Goal: Task Accomplishment & Management: Complete application form

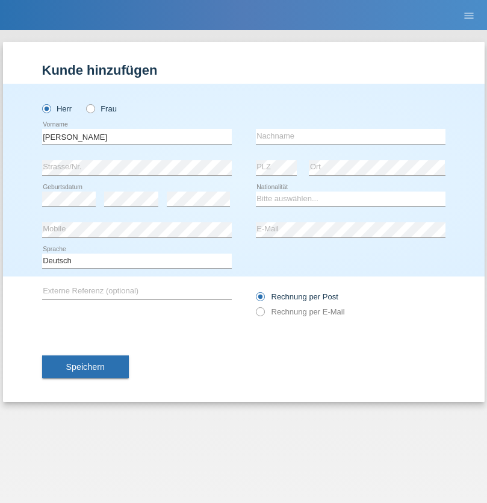
type input "[PERSON_NAME]"
click at [351, 136] on input "text" at bounding box center [351, 136] width 190 height 15
type input "[PERSON_NAME]"
select select "PT"
select select "C"
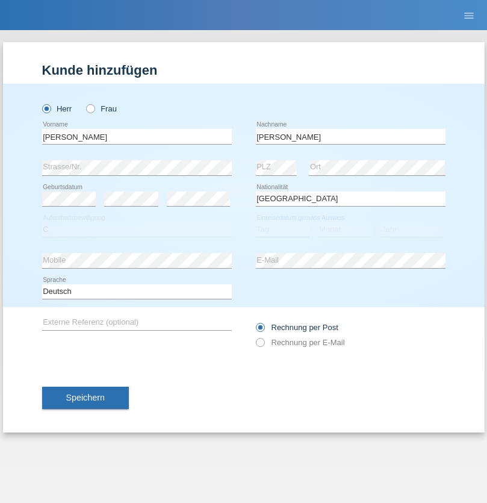
select select "01"
select select "06"
select select "2005"
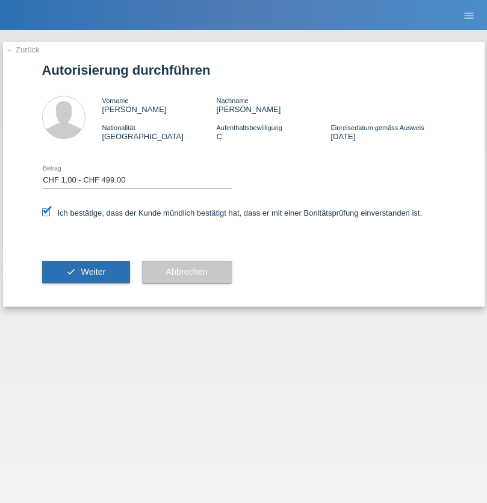
select select "1"
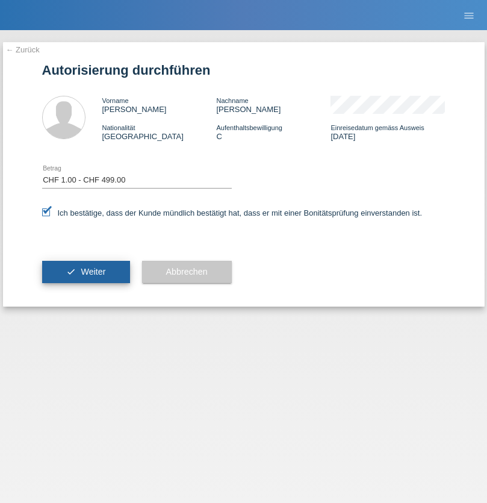
click at [86, 272] on span "Weiter" at bounding box center [93, 272] width 25 height 10
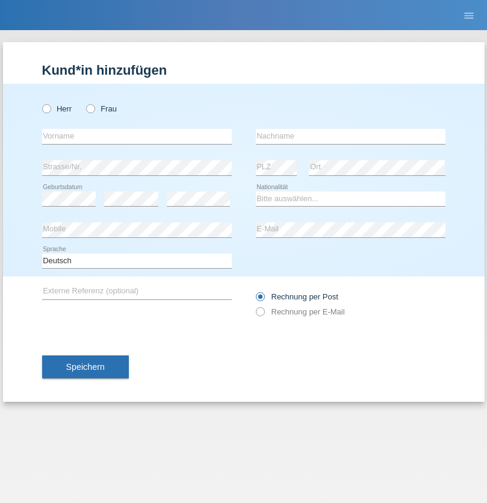
radio input "true"
click at [137, 136] on input "text" at bounding box center [137, 136] width 190 height 15
type input "[PERSON_NAME]"
click at [351, 136] on input "text" at bounding box center [351, 136] width 190 height 15
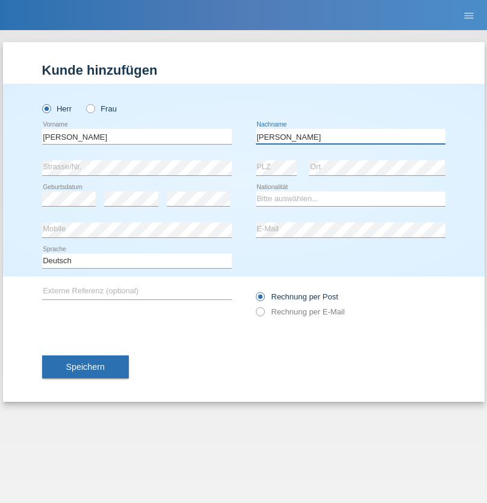
type input "[PERSON_NAME]"
select select "PT"
select select "C"
select select "01"
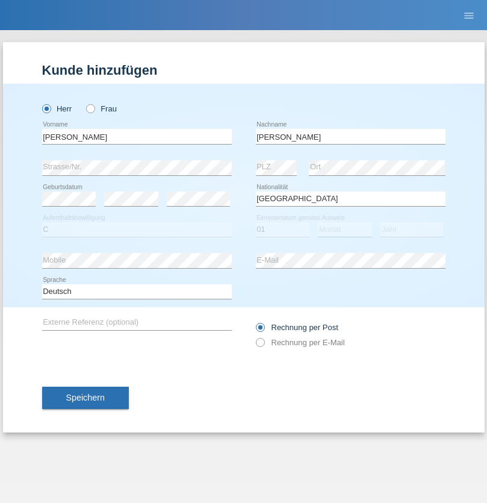
select select "06"
select select "2005"
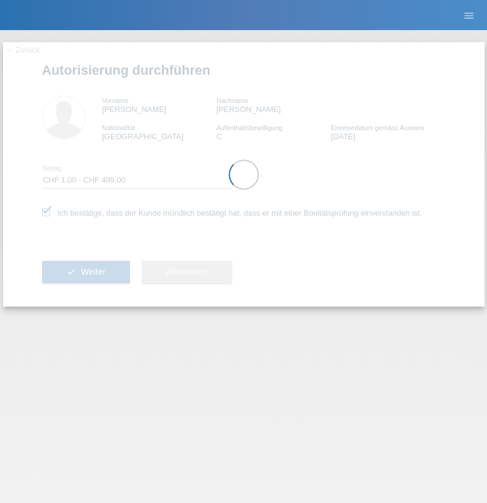
select select "1"
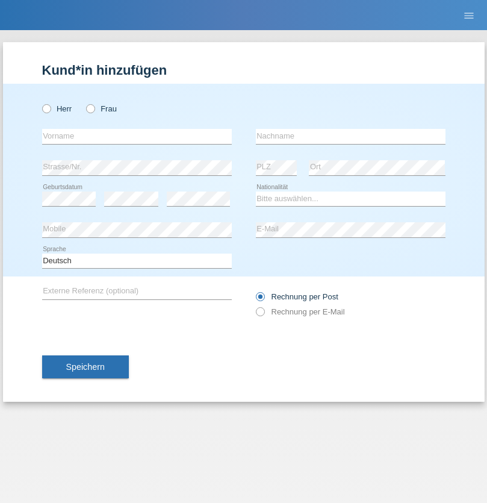
radio input "true"
click at [137, 136] on input "text" at bounding box center [137, 136] width 190 height 15
type input "[PERSON_NAME]"
click at [351, 136] on input "text" at bounding box center [351, 136] width 190 height 15
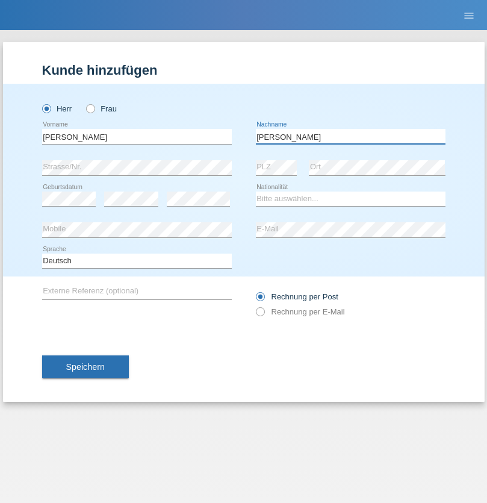
type input "[PERSON_NAME]"
select select "CH"
